Goal: Navigation & Orientation: Find specific page/section

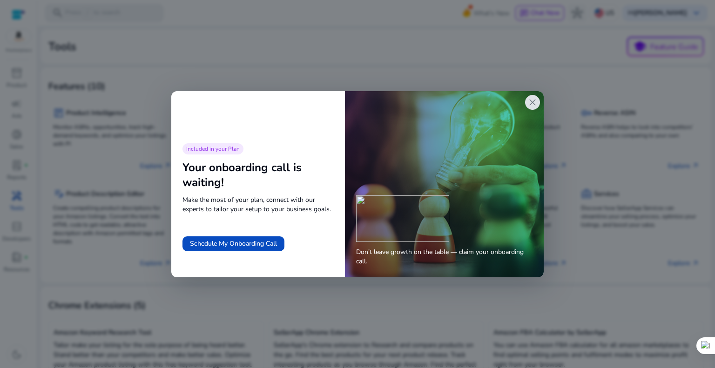
click at [532, 101] on span "close" at bounding box center [532, 102] width 11 height 11
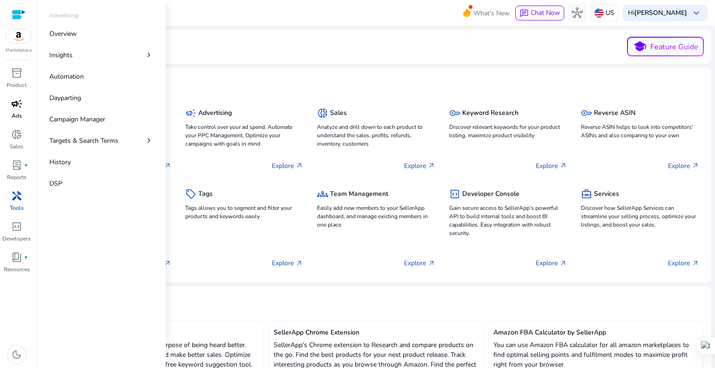
click at [18, 109] on span "campaign" at bounding box center [16, 103] width 11 height 11
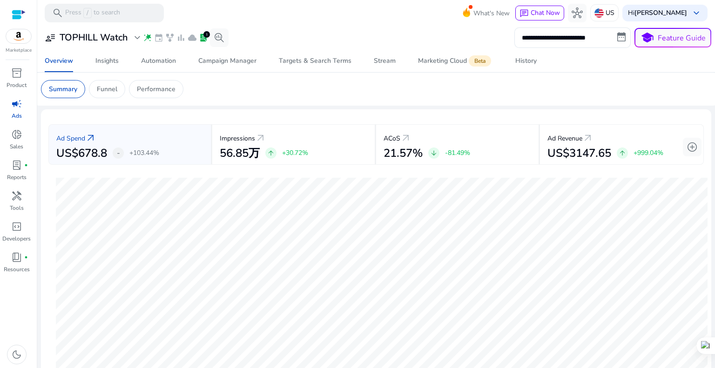
click at [395, 21] on mat-toolbar "search Press / to search What's New chat Chat Now hub US Hi [PERSON_NAME] keybo…" at bounding box center [376, 13] width 678 height 26
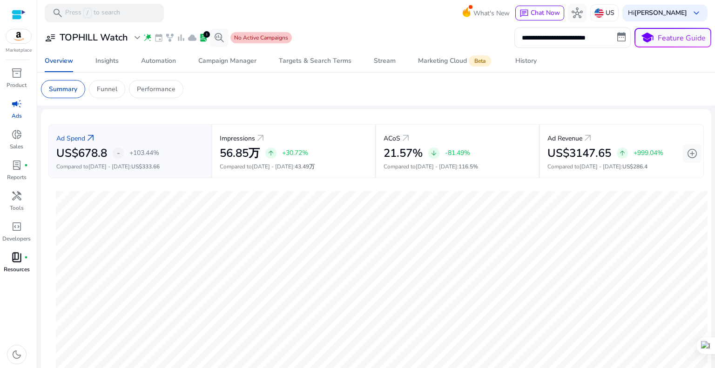
click at [20, 262] on span "book_4" at bounding box center [16, 257] width 11 height 11
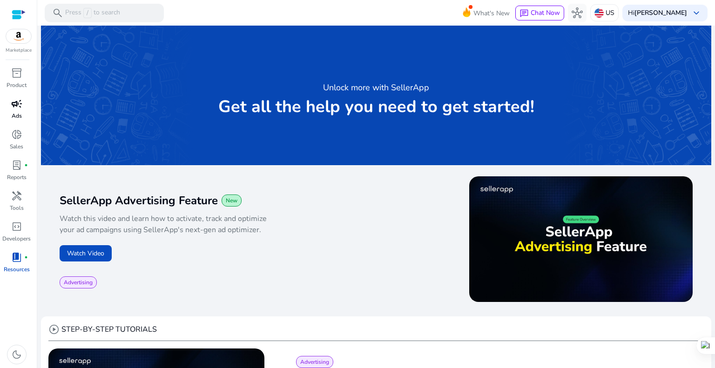
scroll to position [93, 0]
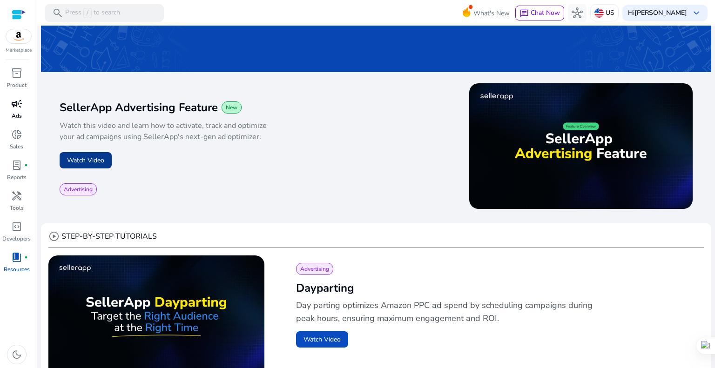
click at [100, 163] on button "Watch Video" at bounding box center [86, 160] width 52 height 16
